Goal: Information Seeking & Learning: Learn about a topic

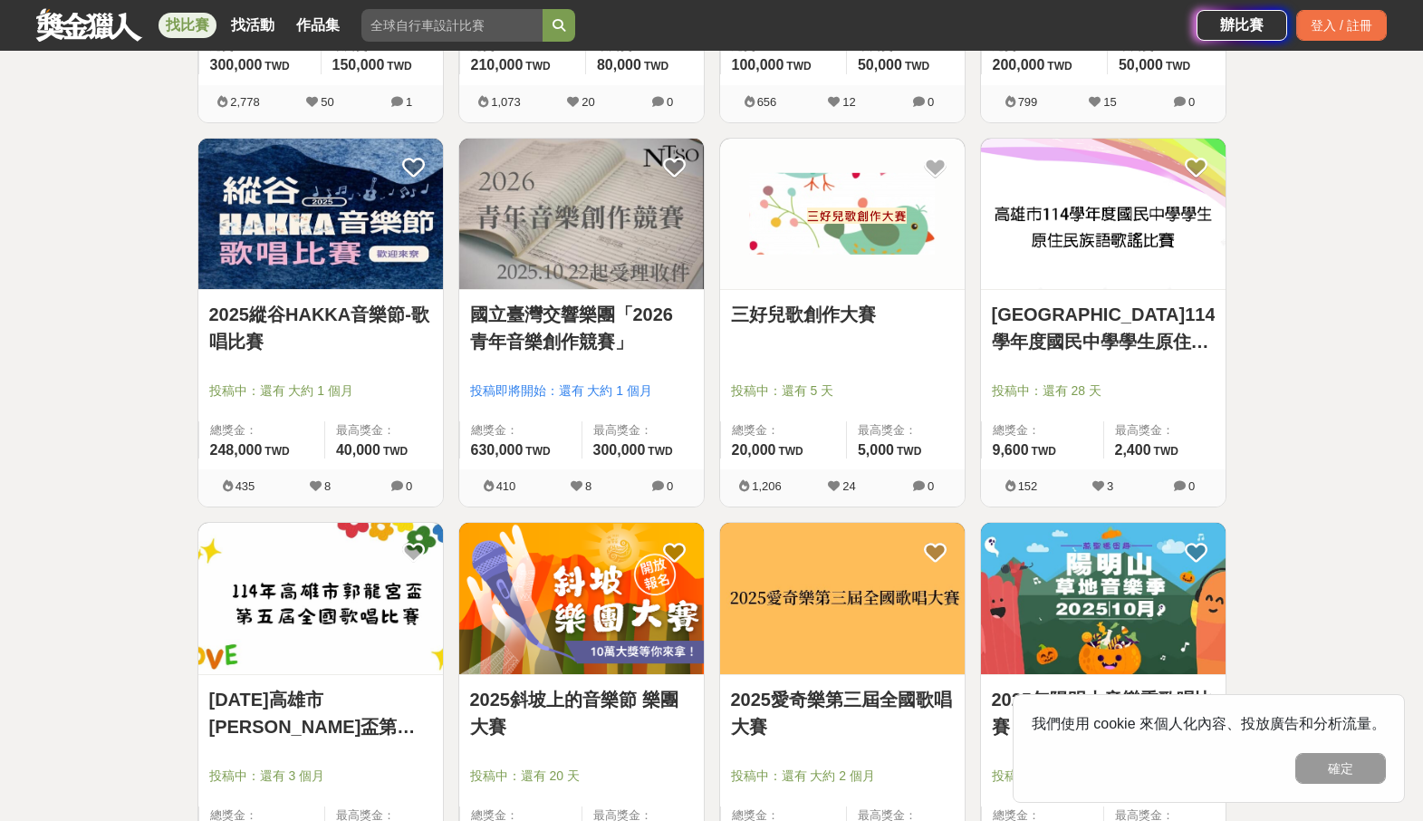
scroll to position [1045, 0]
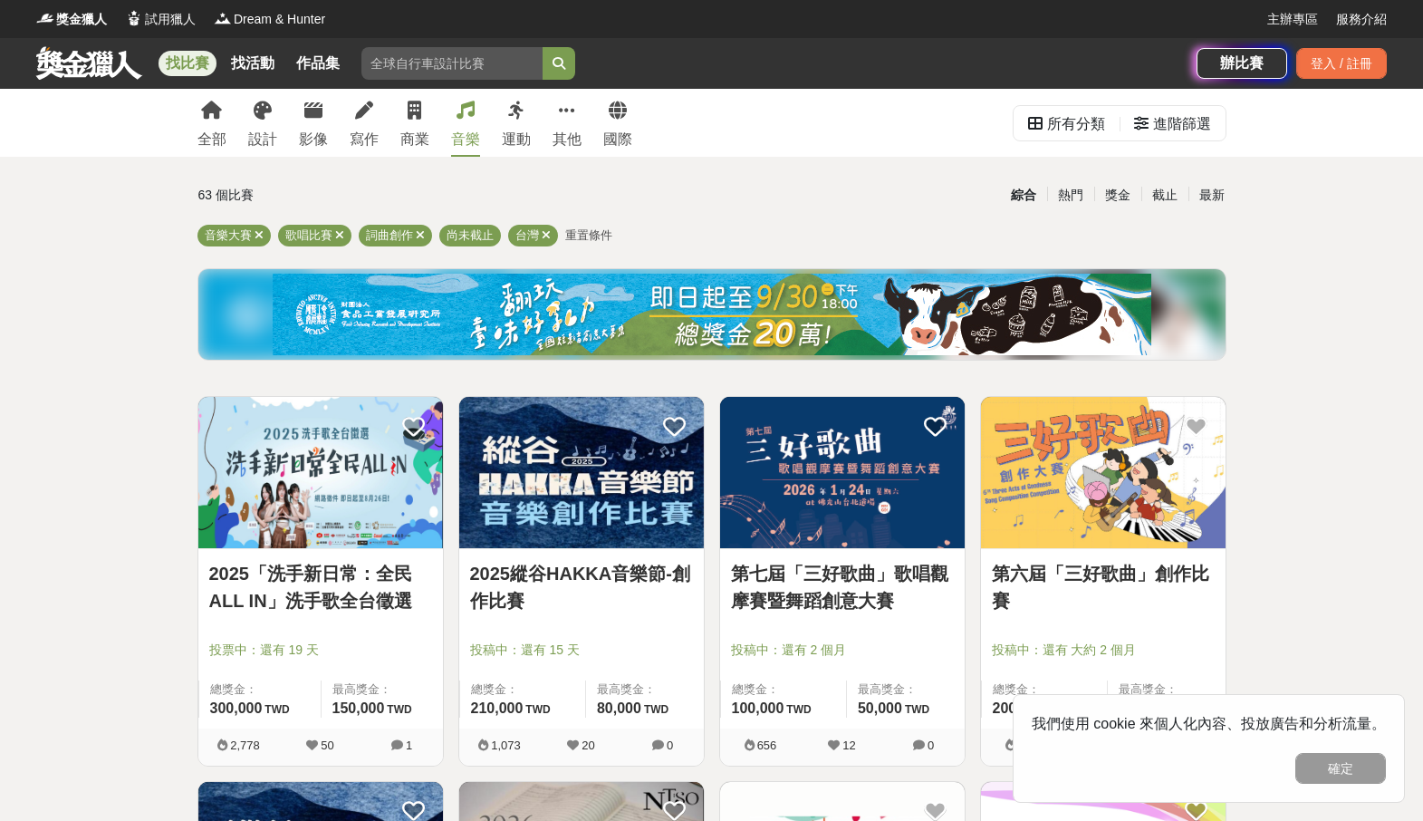
scroll to position [631, 0]
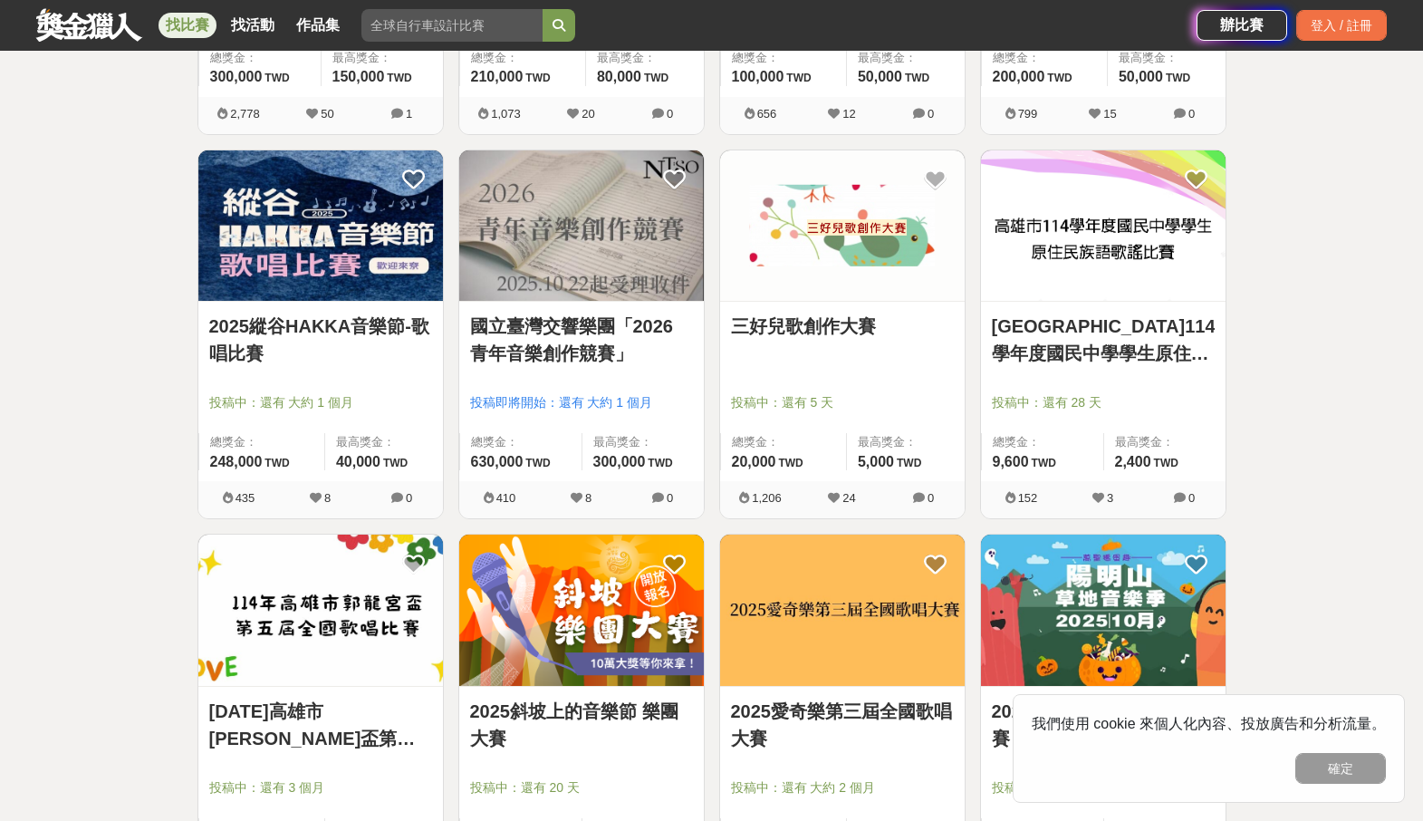
click at [599, 618] on img at bounding box center [581, 609] width 245 height 151
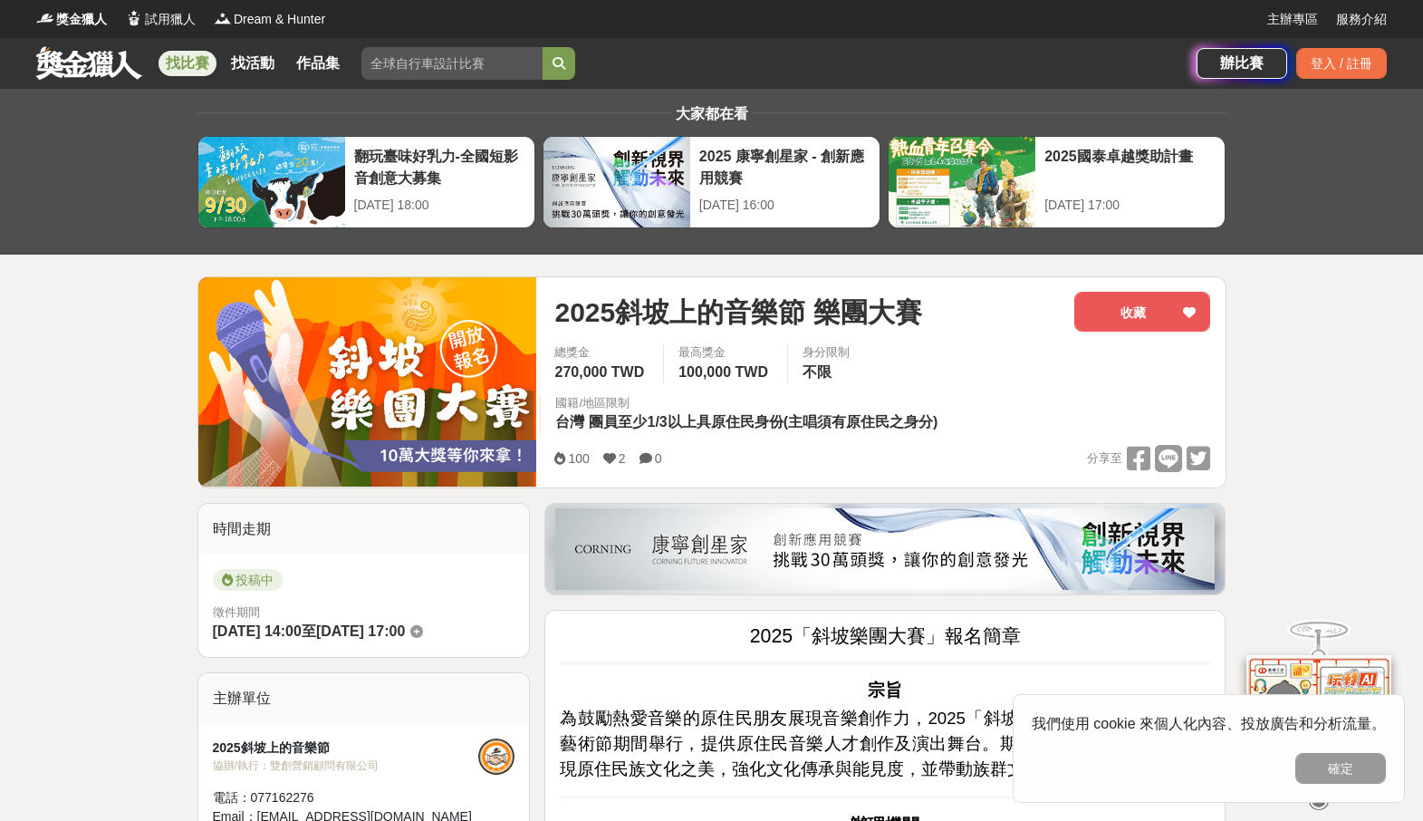
scroll to position [40, 0]
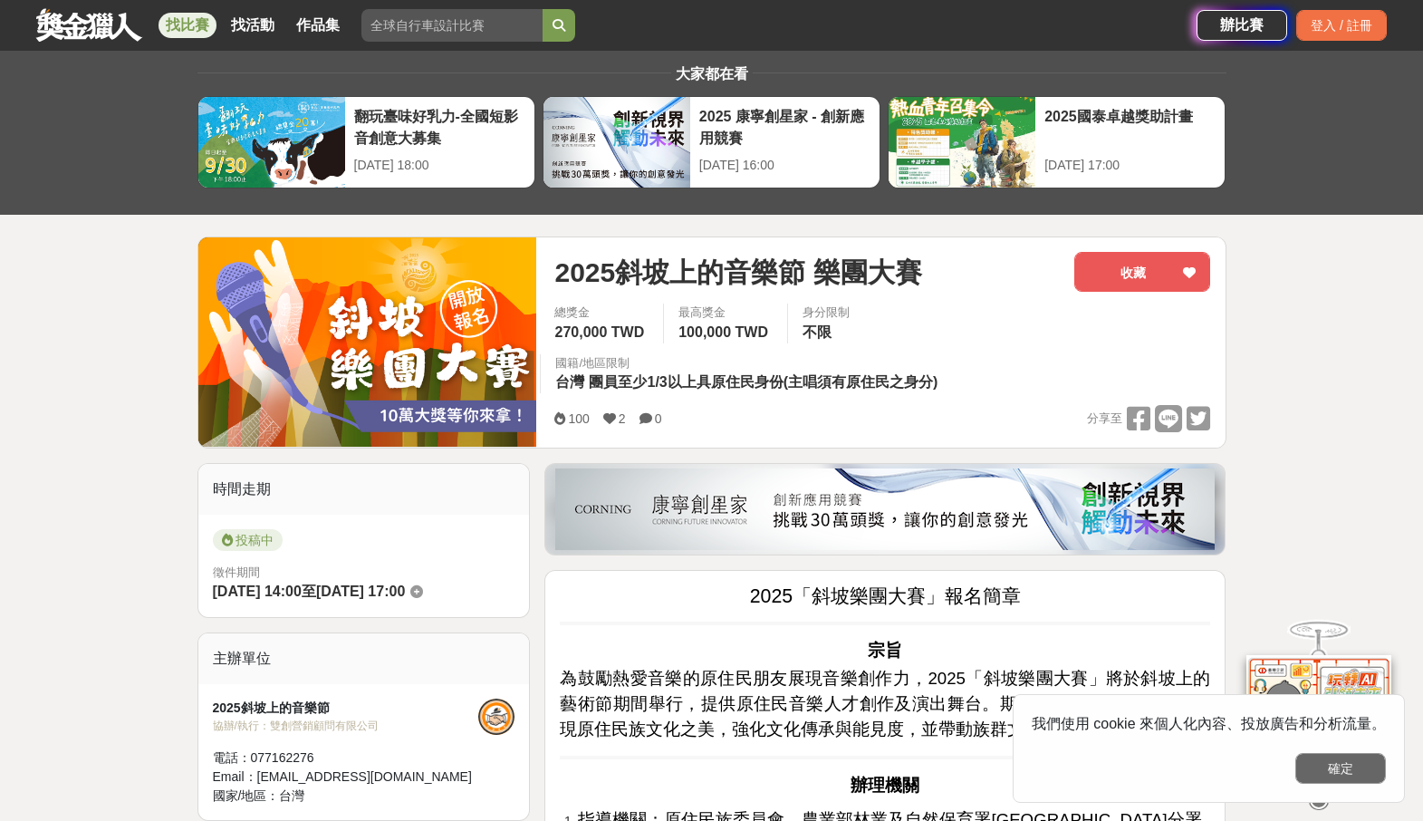
click at [1336, 767] on button "確定" at bounding box center [1340, 768] width 91 height 31
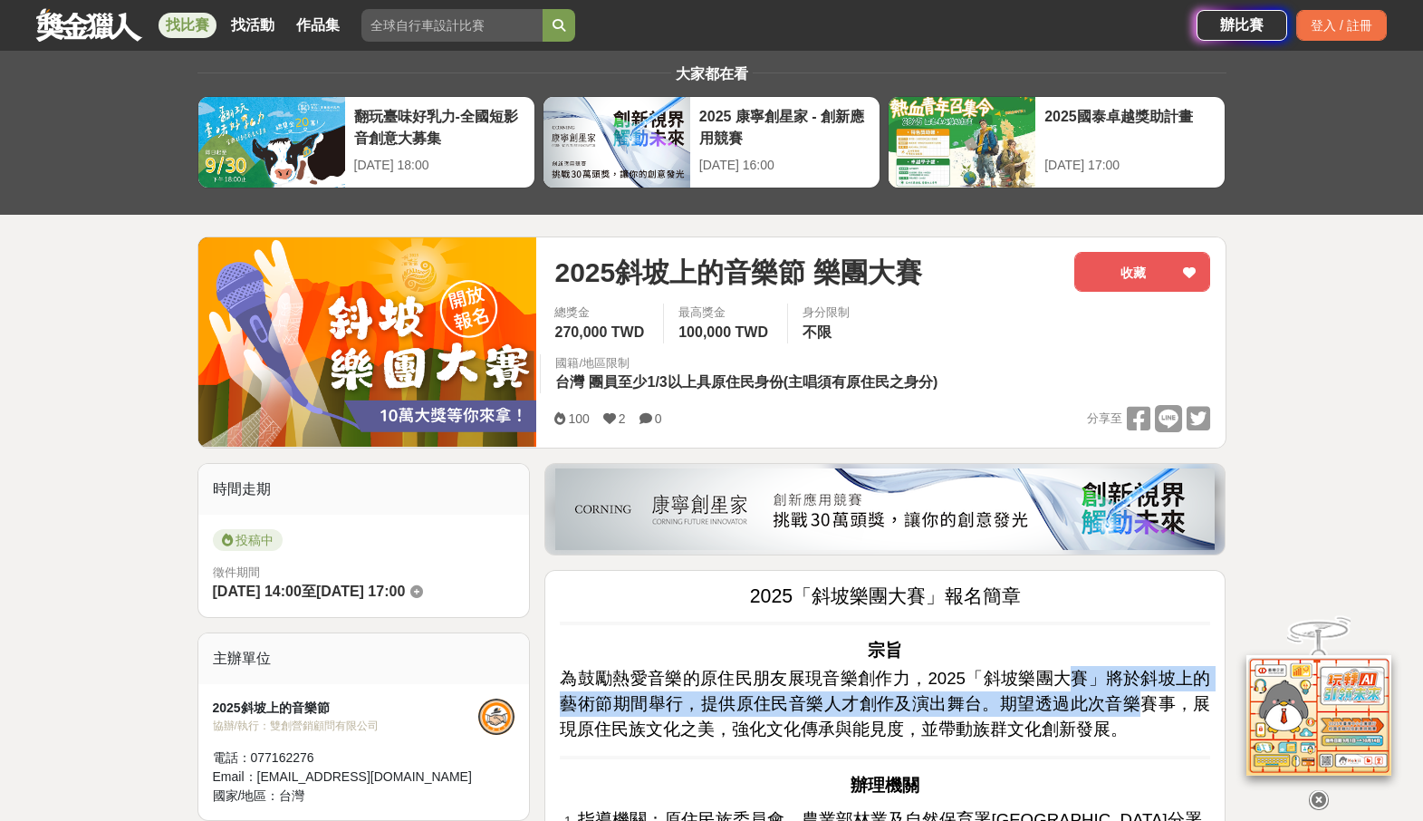
drag, startPoint x: 1059, startPoint y: 674, endPoint x: 1109, endPoint y: 690, distance: 52.4
click at [1109, 690] on p "為鼓勵熱愛音樂的原住民朋友展現音樂創作力，2025「斜坡樂團大賽」將於斜坡上的藝術節期間舉行，提供原住民音樂人才創作及演出舞台。期望透過此次音樂賽事，展現原住…" at bounding box center [885, 704] width 650 height 76
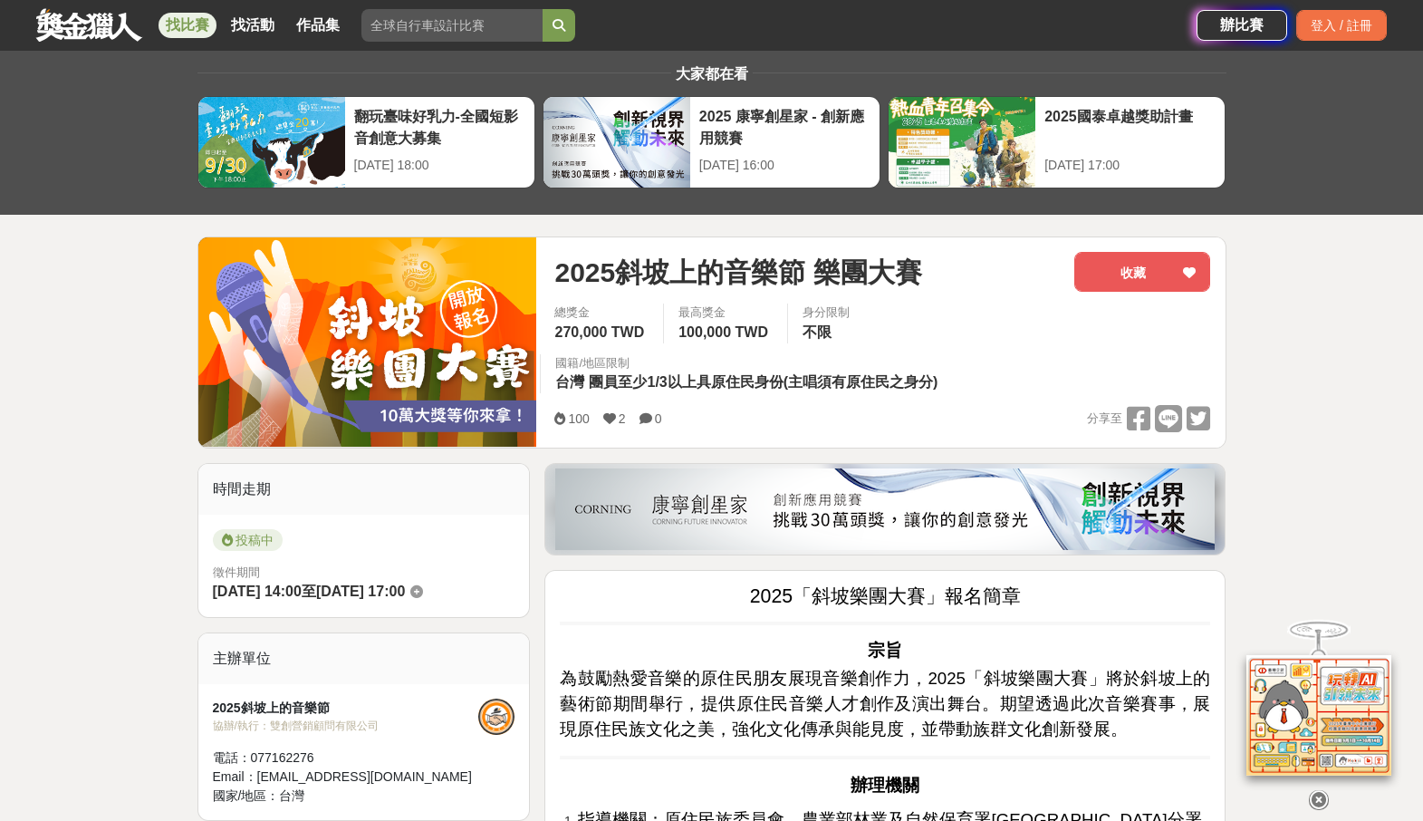
scroll to position [402, 0]
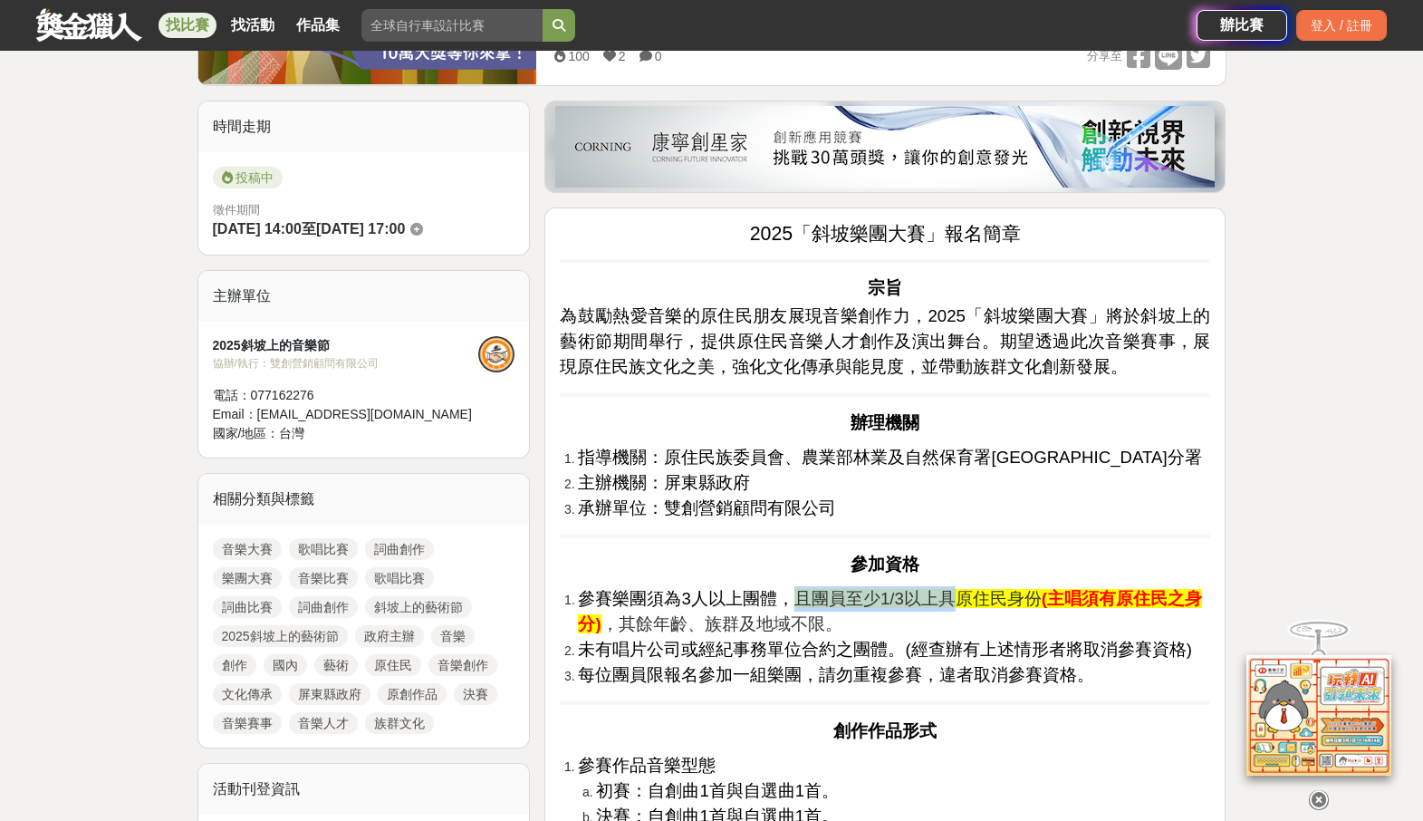
drag, startPoint x: 785, startPoint y: 593, endPoint x: 954, endPoint y: 598, distance: 168.5
click at [954, 598] on li "參賽樂團須為3人以上團體， 且團員至少1/3以上具原住民身份 (主唱須有原住民之身分) ，其餘年齡、族群及地域不限。" at bounding box center [894, 611] width 632 height 51
click at [954, 598] on span "且團員至少1/3以上具原住民身份" at bounding box center [917, 598] width 247 height 19
drag, startPoint x: 937, startPoint y: 592, endPoint x: 924, endPoint y: 587, distance: 13.8
click at [924, 589] on span "且團員至少1/3以上具原住民身份" at bounding box center [917, 598] width 247 height 19
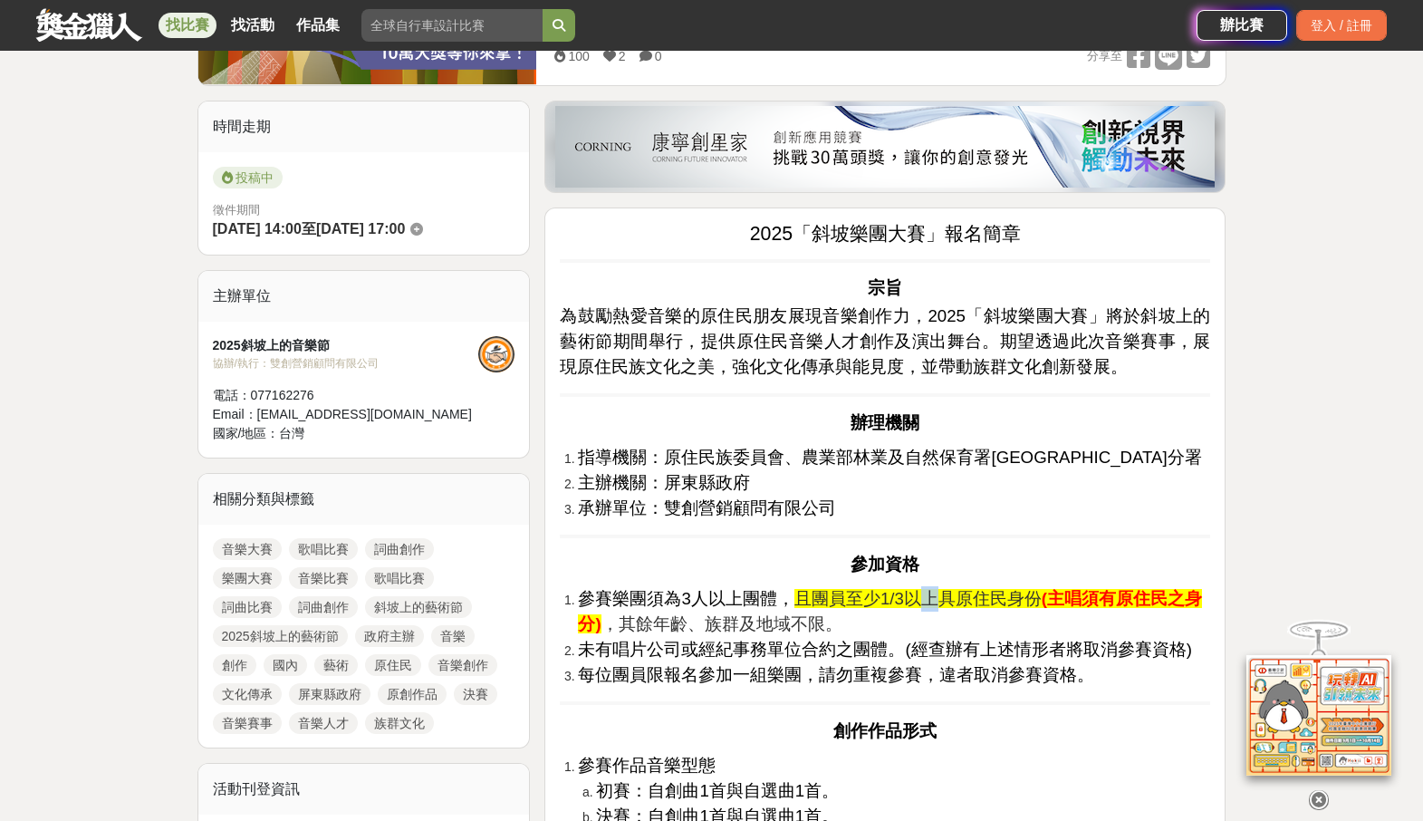
click at [924, 589] on span "且團員至少1/3以上具原住民身份" at bounding box center [917, 598] width 247 height 19
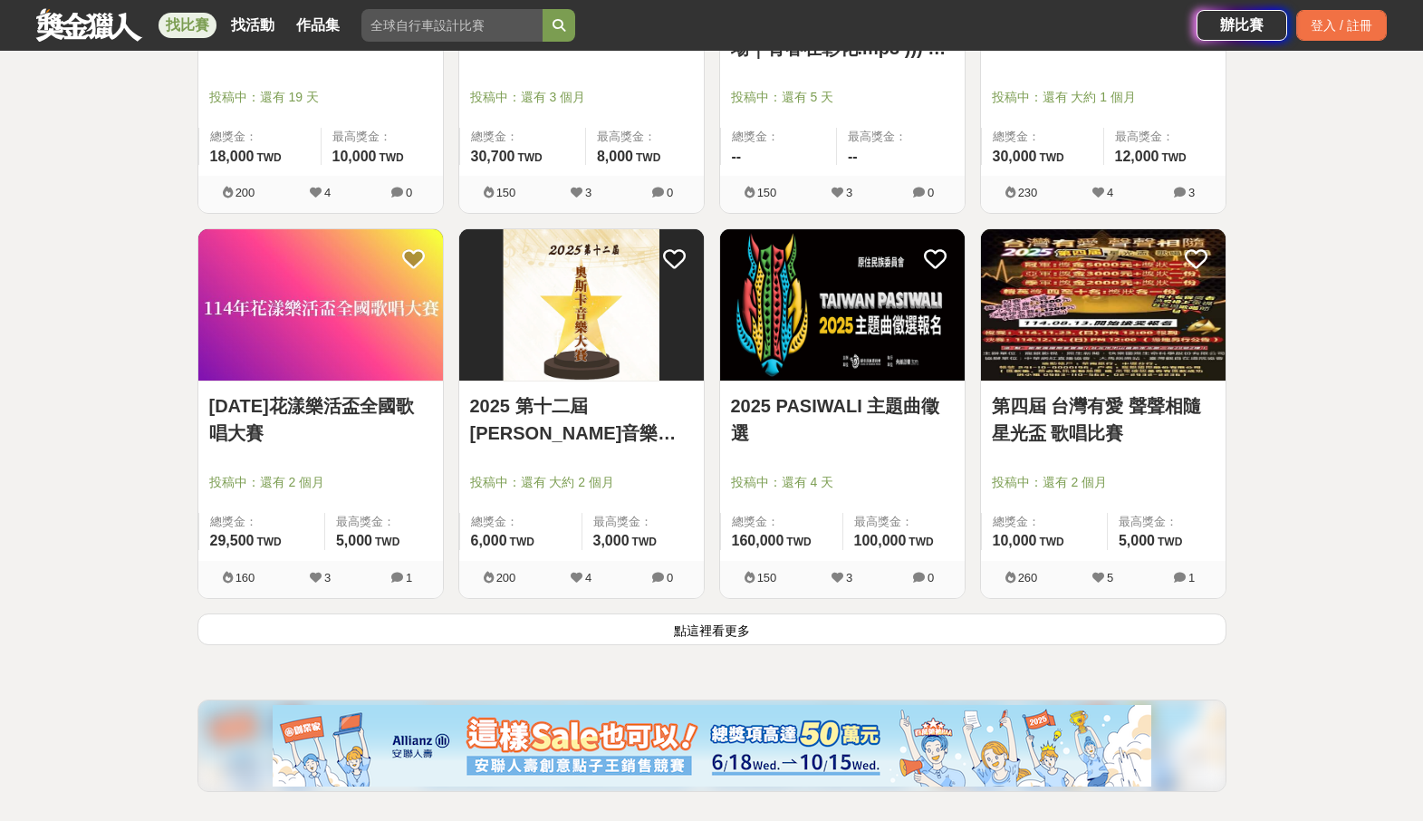
scroll to position [2313, 0]
